Goal: Register for event/course

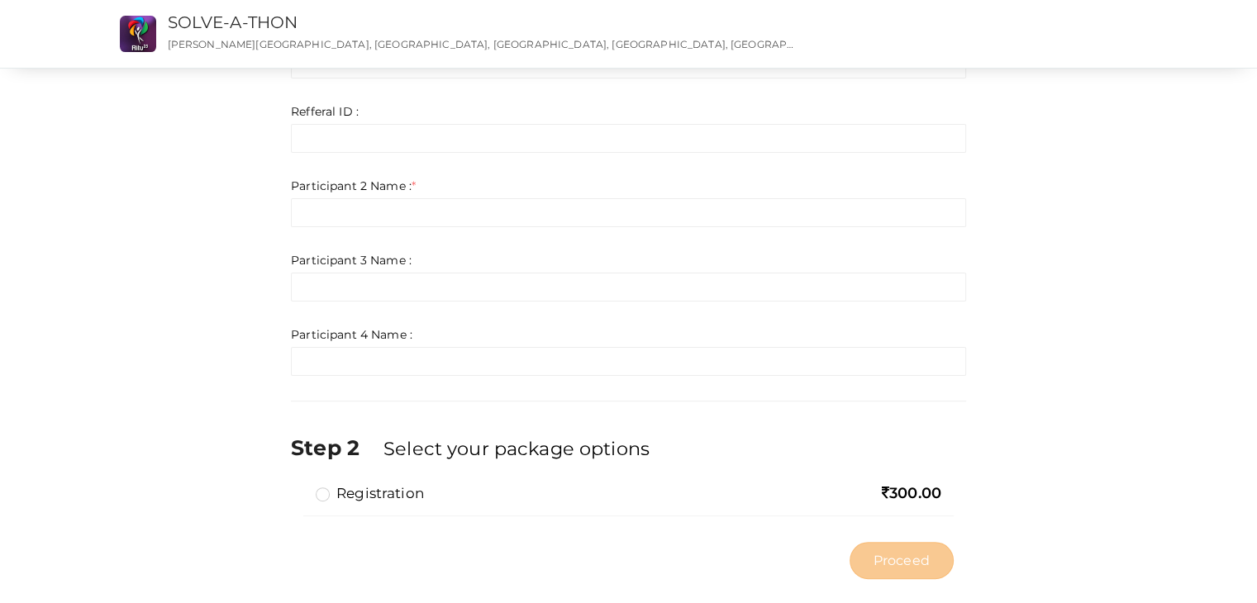
scroll to position [351, 0]
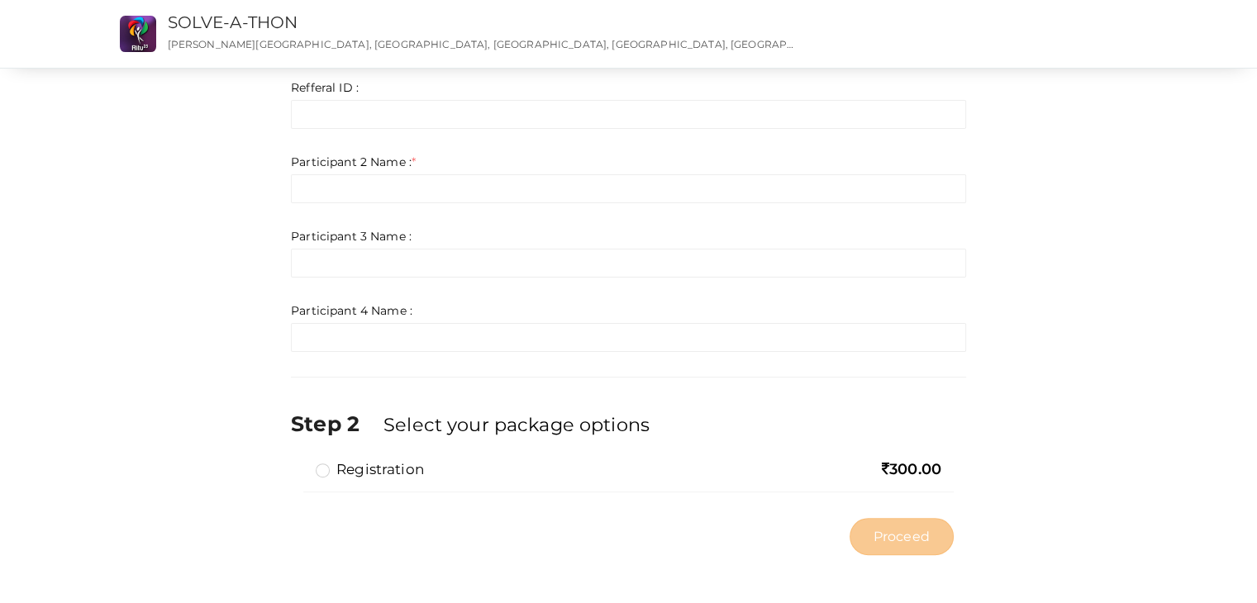
click at [329, 463] on label "Registration" at bounding box center [370, 470] width 108 height 20
click at [299, 463] on input "Registration" at bounding box center [299, 463] width 0 height 0
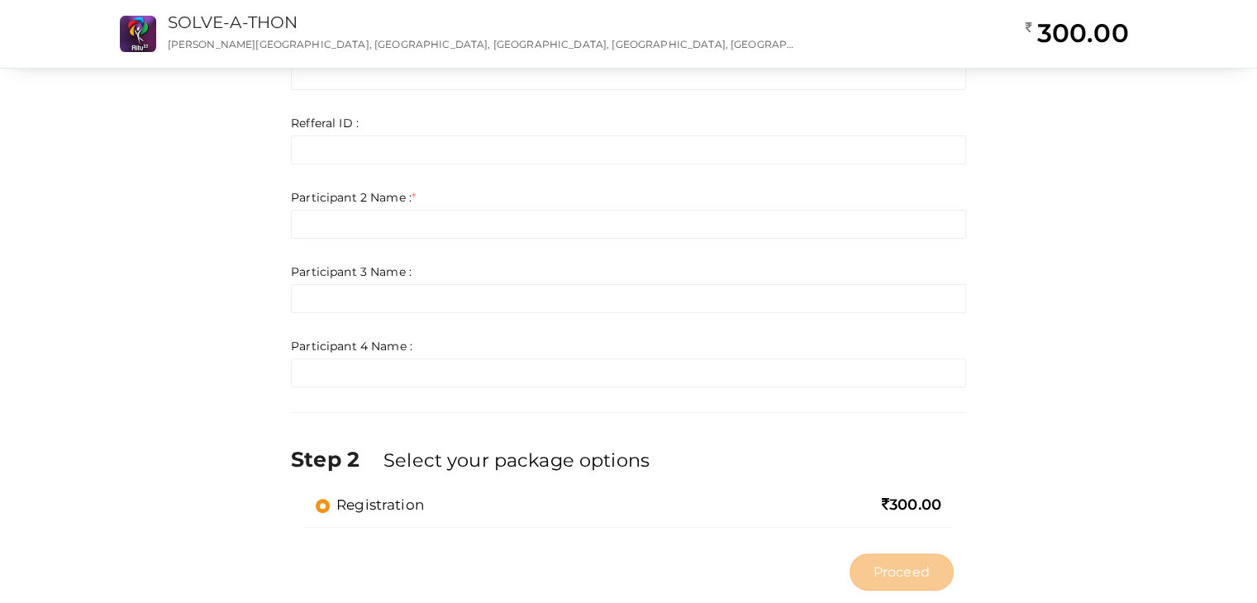
scroll to position [298, 0]
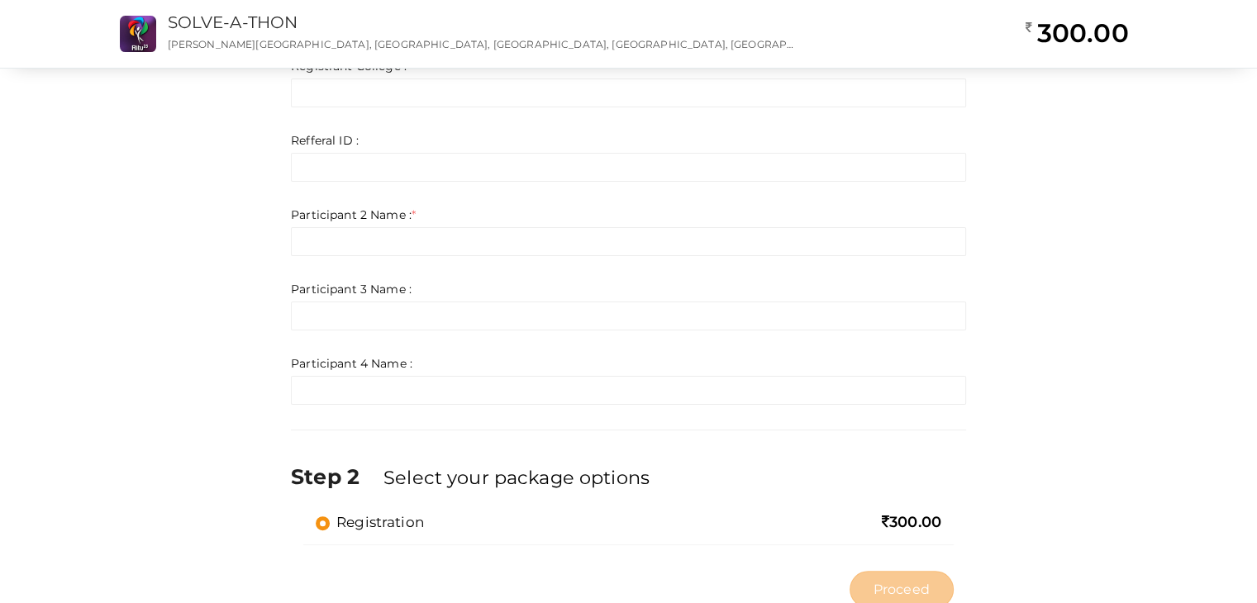
click at [906, 521] on span "300.00" at bounding box center [912, 522] width 60 height 18
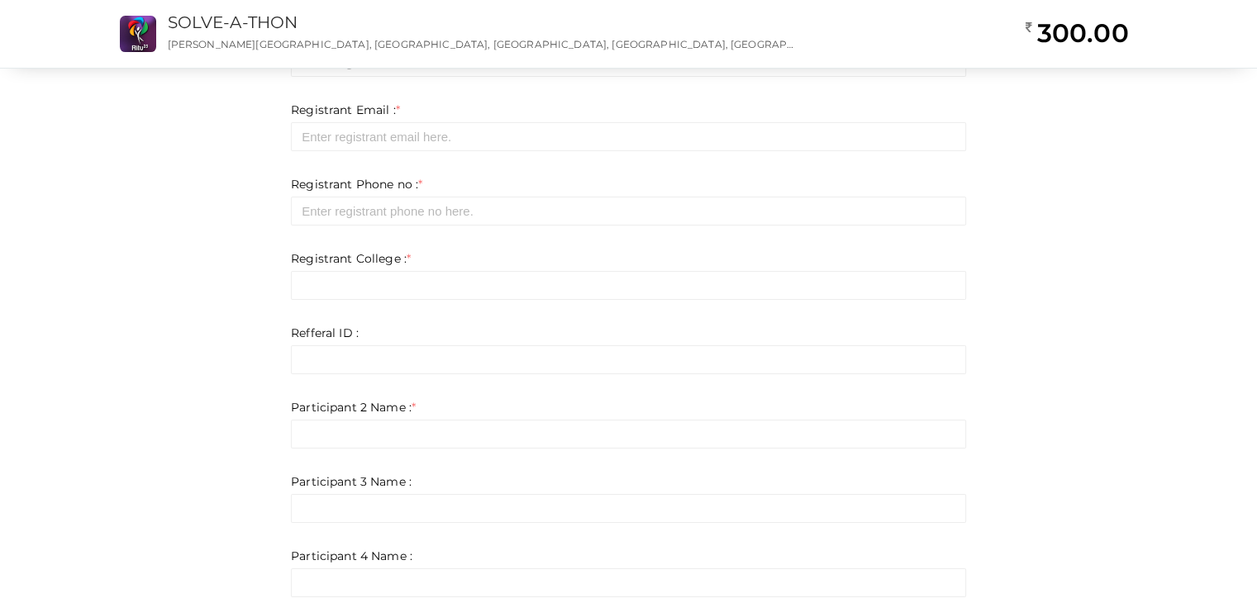
scroll to position [103, 0]
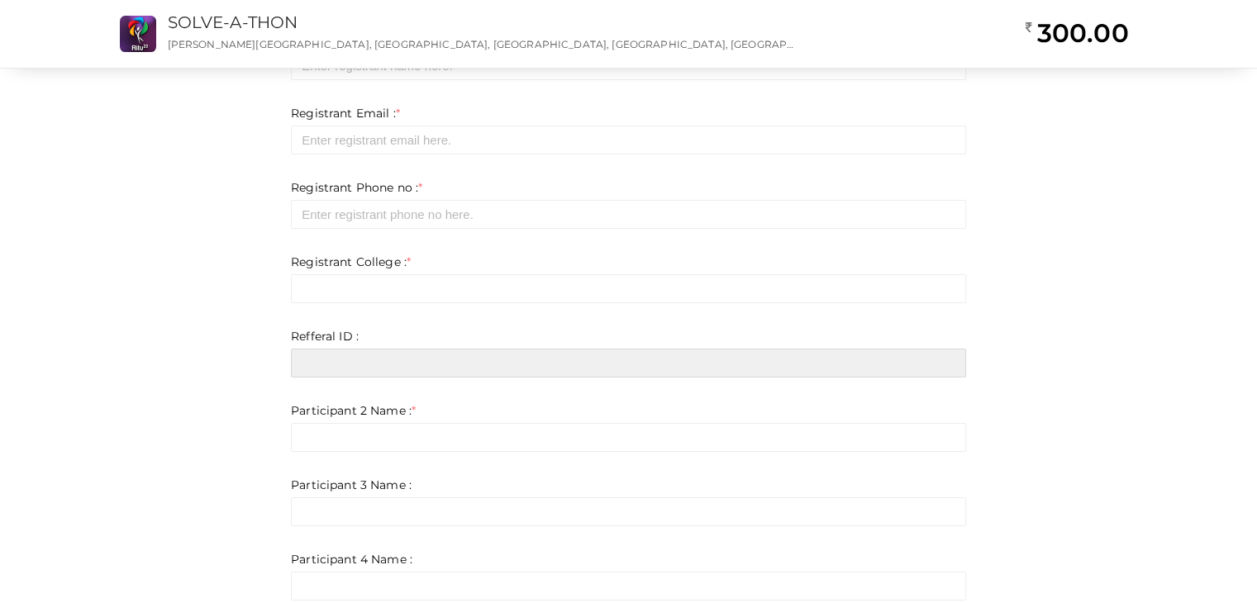
click at [362, 355] on input "text" at bounding box center [628, 363] width 675 height 29
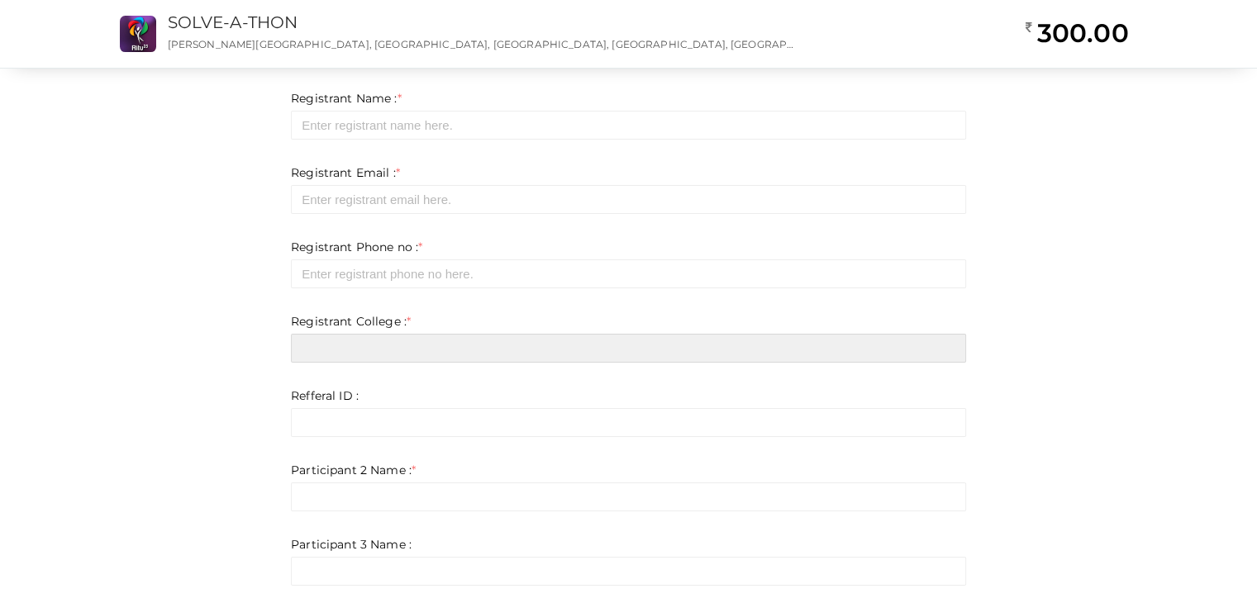
click at [346, 351] on input "text" at bounding box center [628, 348] width 675 height 29
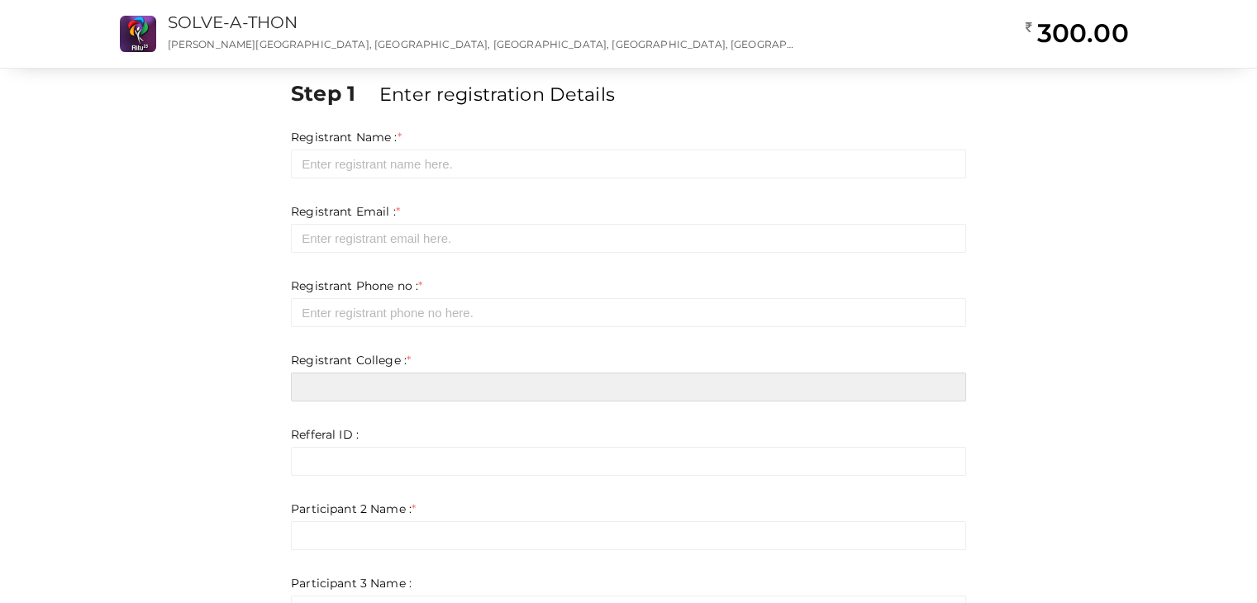
scroll to position [0, 0]
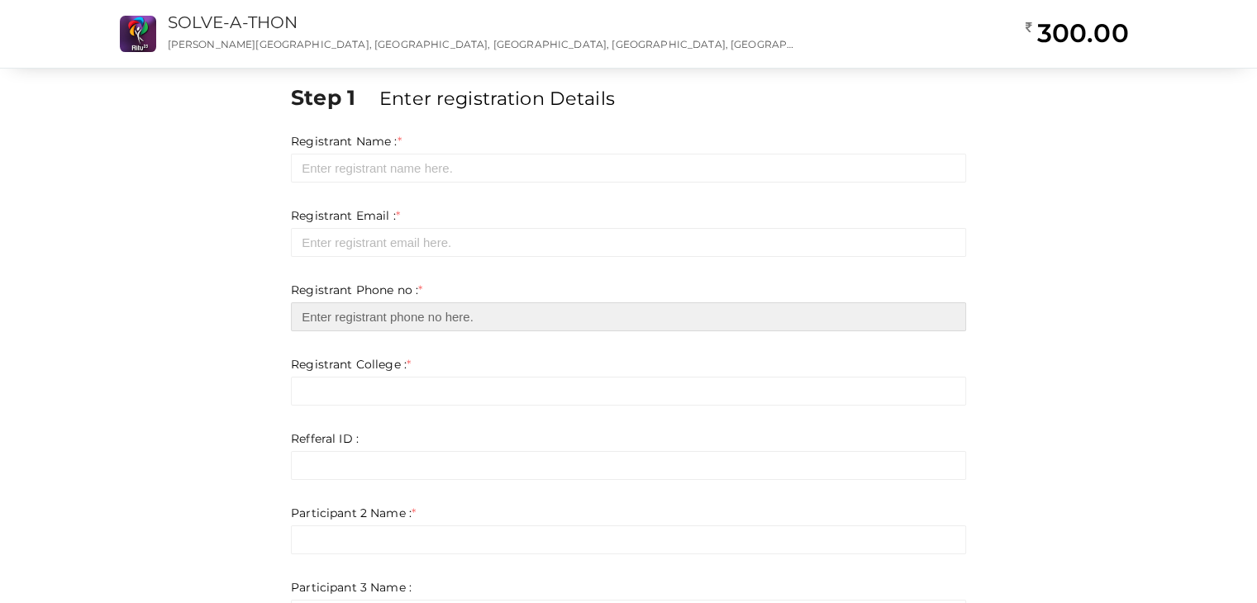
click at [332, 318] on input "number" at bounding box center [628, 317] width 675 height 29
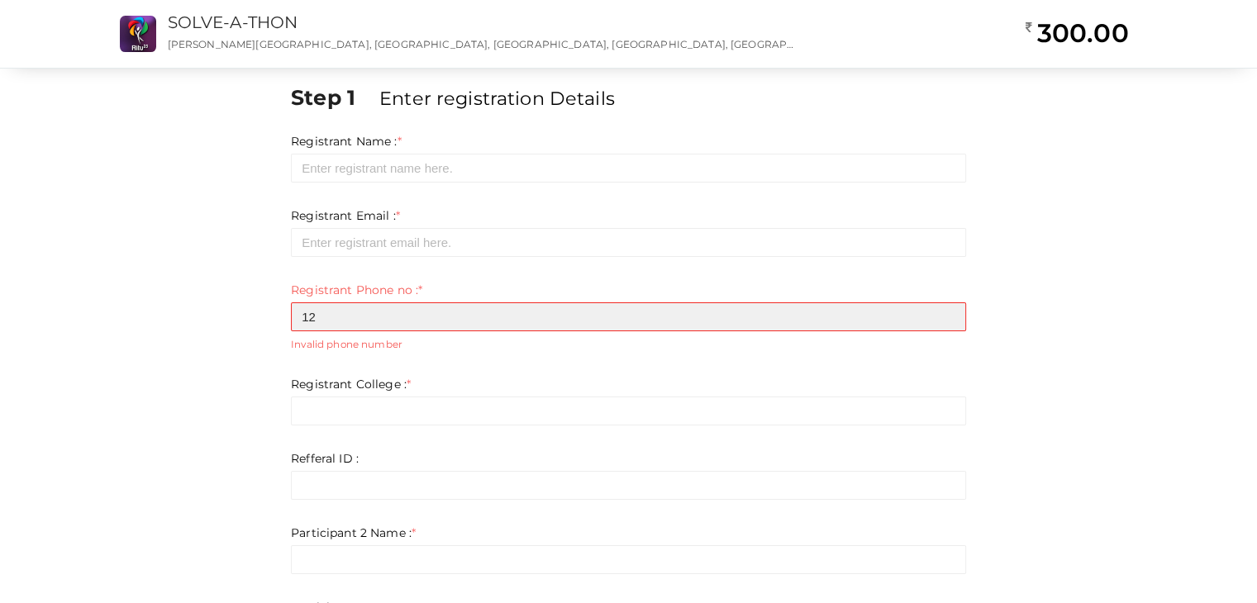
type input "12"
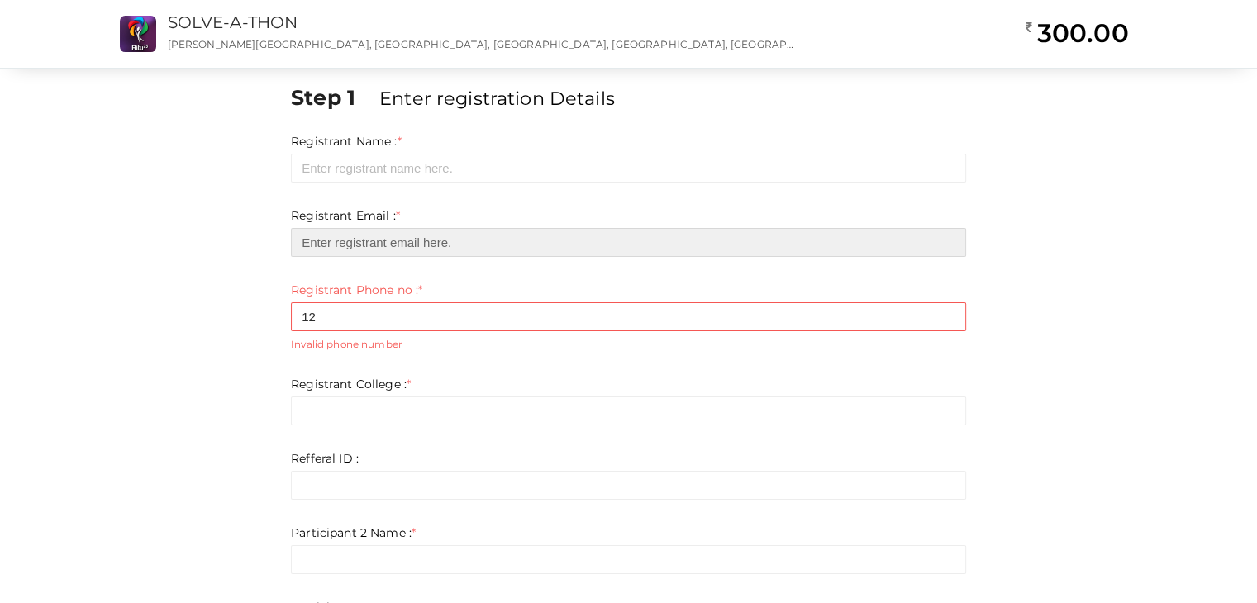
click at [334, 229] on input "email" at bounding box center [628, 242] width 675 height 29
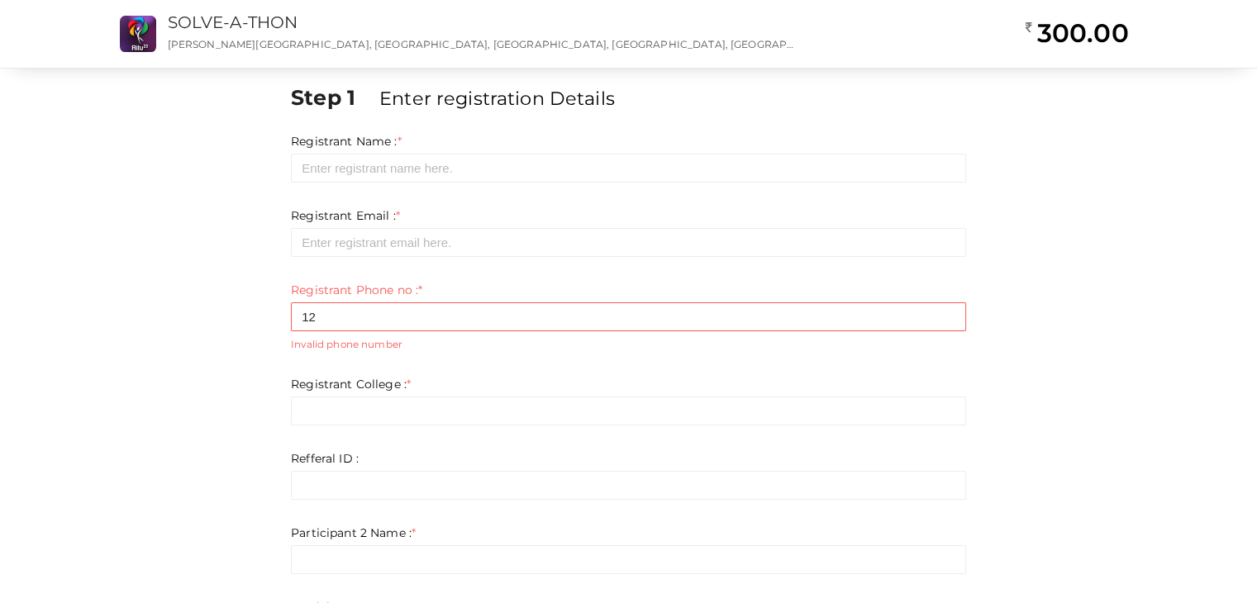
click at [327, 185] on form "Registrant Name : * Required. Invalid email Invalid phone number Invalid Format…" at bounding box center [628, 428] width 675 height 590
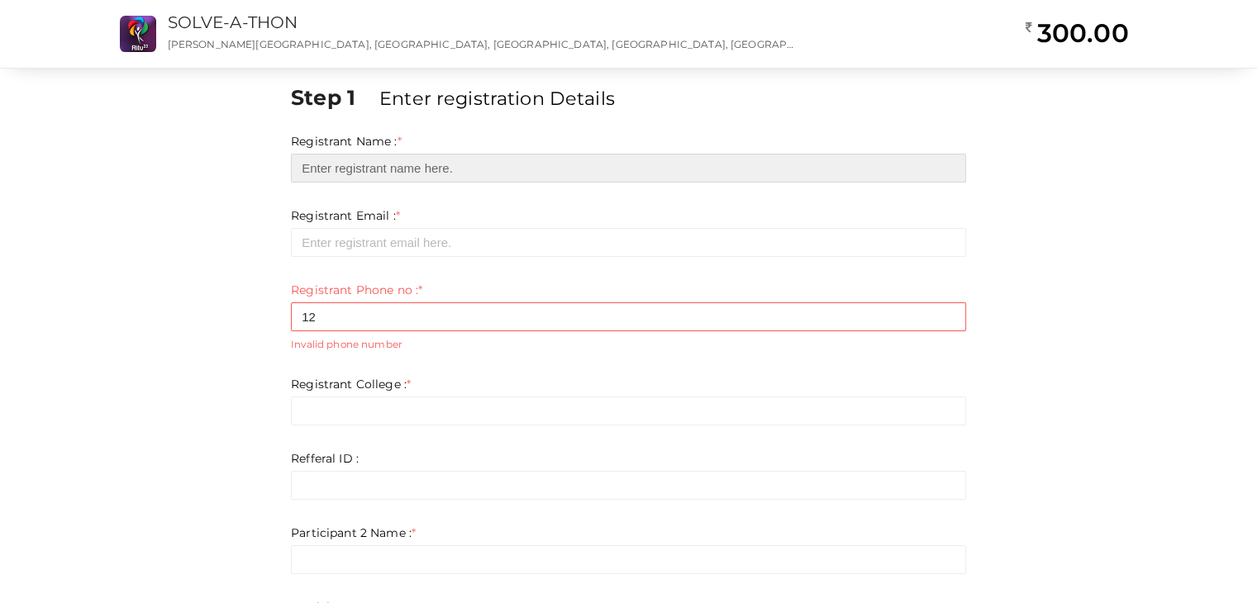
click at [323, 174] on input "text" at bounding box center [628, 168] width 675 height 29
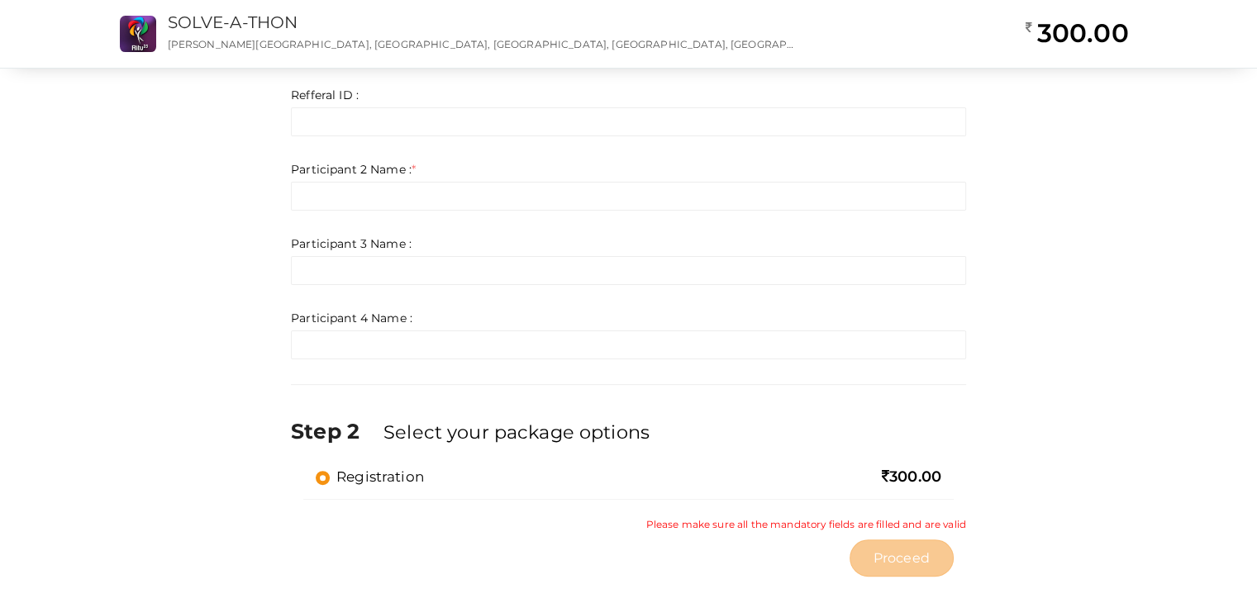
scroll to position [385, 0]
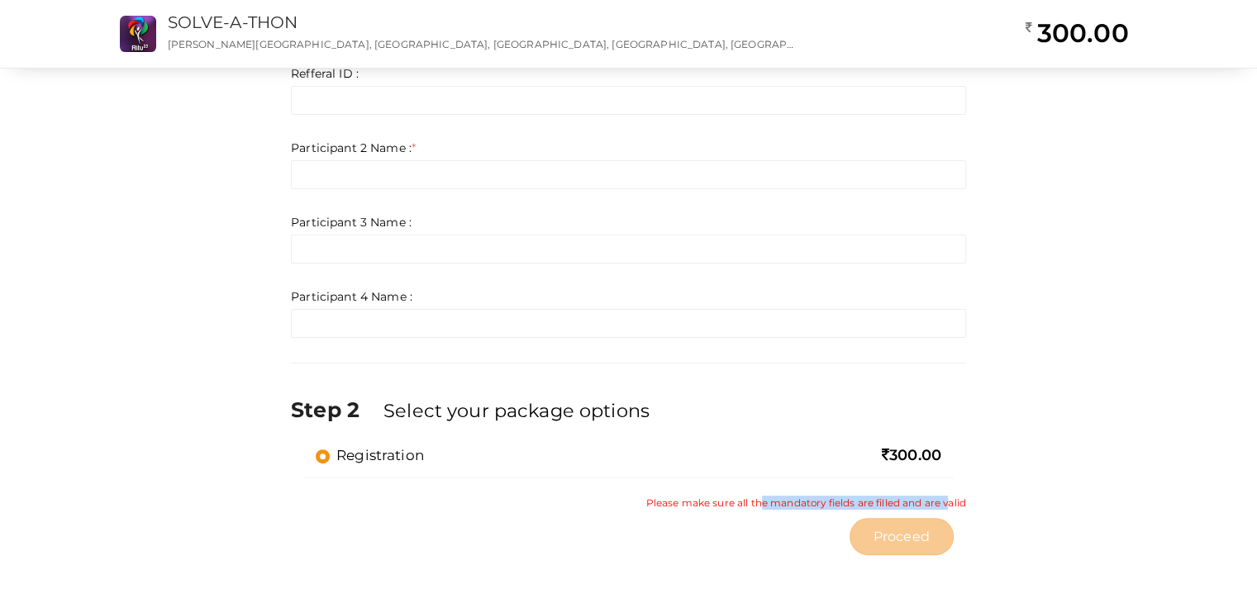
drag, startPoint x: 736, startPoint y: 502, endPoint x: 924, endPoint y: 503, distance: 188.5
click at [924, 503] on small "Please make sure all the mandatory fields are filled and are valid" at bounding box center [806, 503] width 320 height 14
